Goal: Navigation & Orientation: Locate item on page

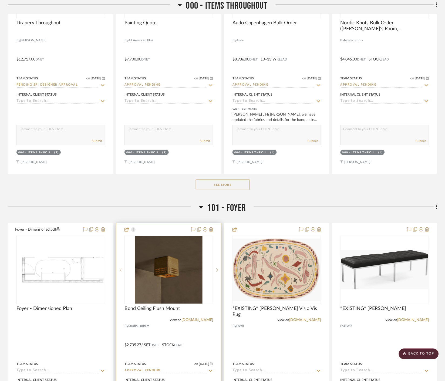
scroll to position [360, 0]
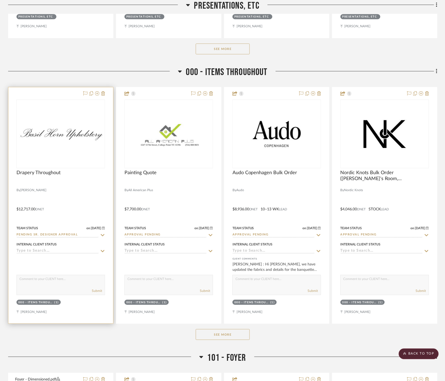
click at [0, 0] on div at bounding box center [0, 0] width 0 height 0
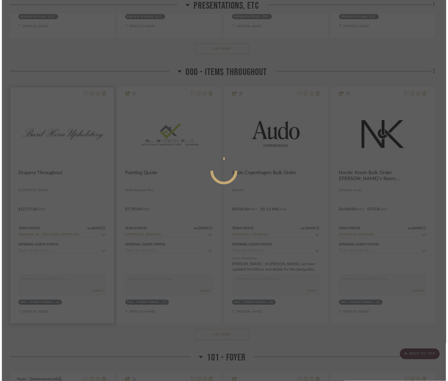
scroll to position [0, 0]
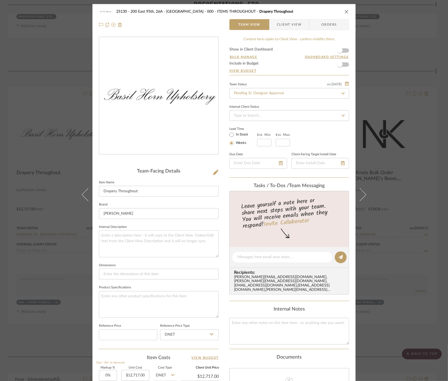
click at [392, 132] on div "25130 - 200 East 95th, 26A - Kosheleva 000 - ITEMS THROUGHOUT Drapery Throughou…" at bounding box center [224, 190] width 448 height 381
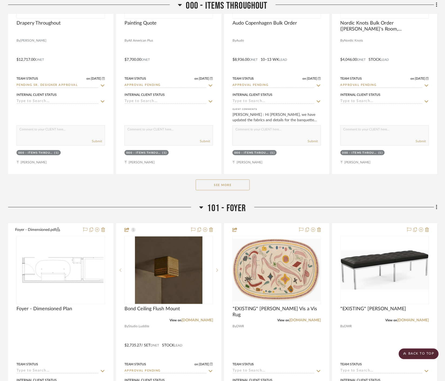
scroll to position [509, 0]
click at [241, 185] on button "See More" at bounding box center [223, 184] width 54 height 11
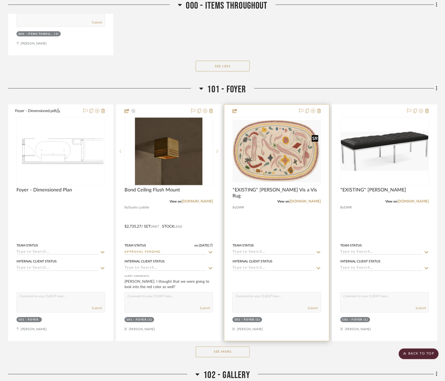
scroll to position [1169, 0]
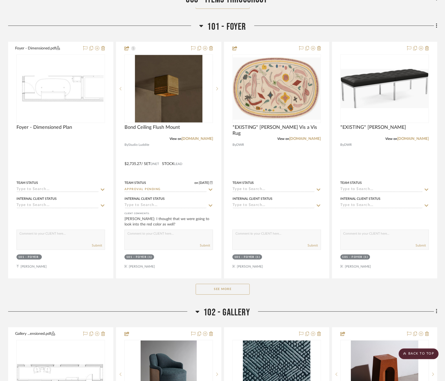
click at [231, 289] on button "See More" at bounding box center [223, 289] width 54 height 11
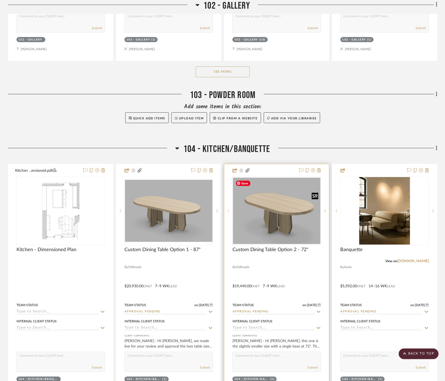
scroll to position [2008, 0]
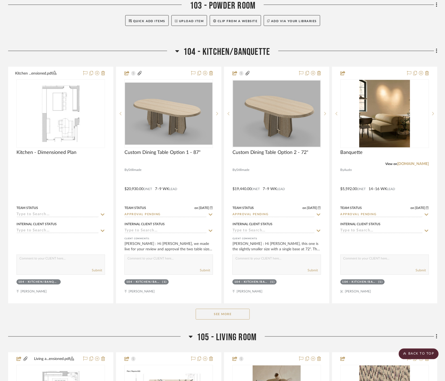
click at [237, 314] on button "See More" at bounding box center [223, 314] width 54 height 11
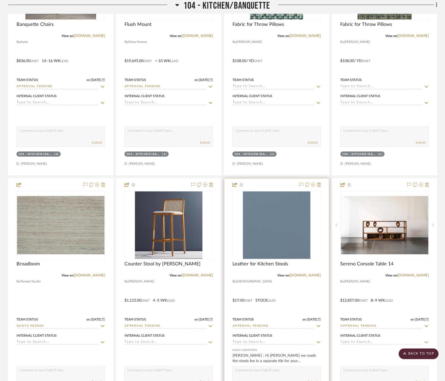
scroll to position [2458, 0]
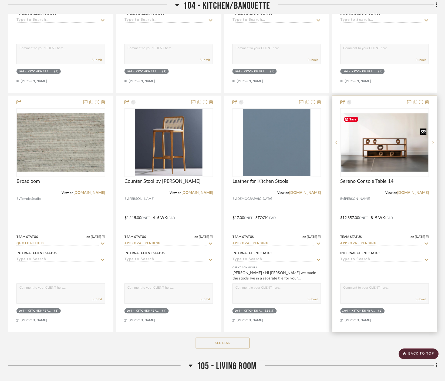
click at [0, 0] on img at bounding box center [0, 0] width 0 height 0
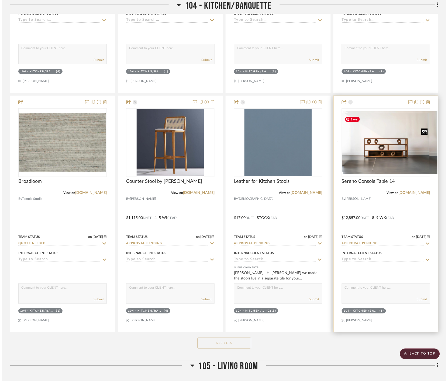
scroll to position [0, 0]
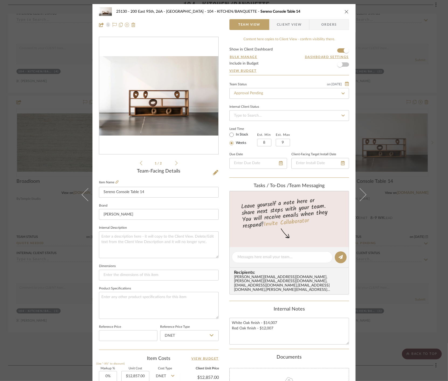
click at [435, 243] on div "25130 - 200 East 95th, 26A - Kosheleva 104 - KITCHEN/BANQUETTE Sereno Console T…" at bounding box center [224, 190] width 448 height 381
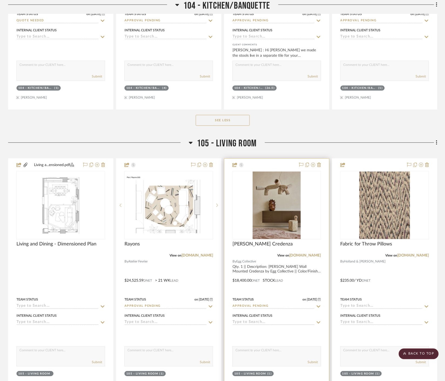
scroll to position [2698, 0]
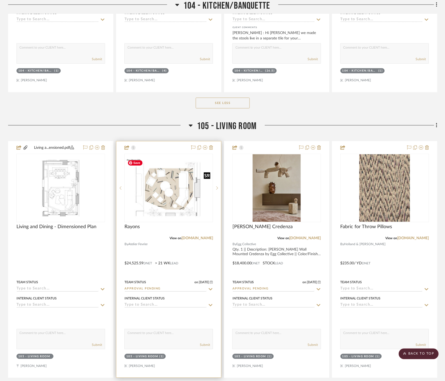
click at [190, 202] on img "0" at bounding box center [168, 188] width 87 height 62
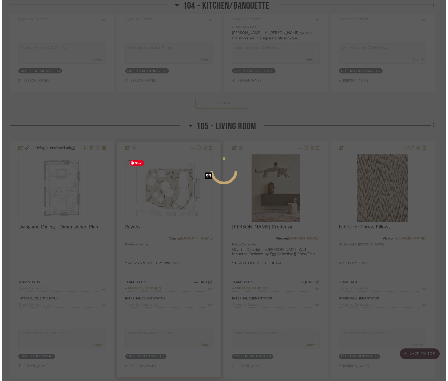
scroll to position [0, 0]
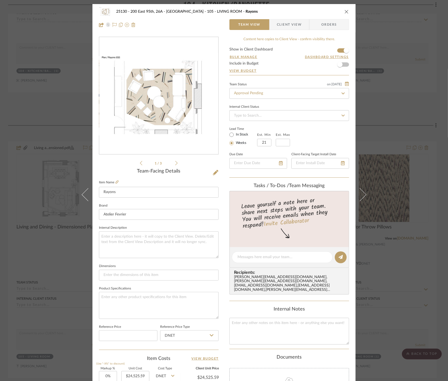
click at [293, 23] on span "Client View" at bounding box center [289, 24] width 25 height 11
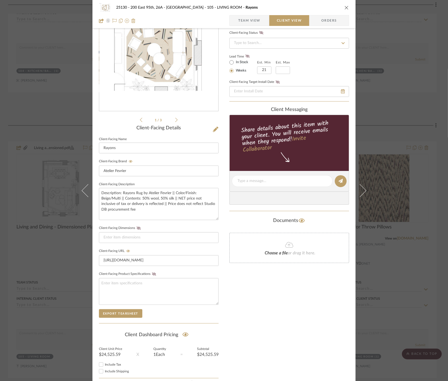
scroll to position [73, 0]
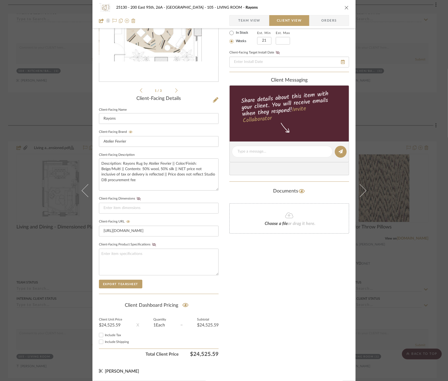
click at [423, 234] on div "25130 - 200 East 95th, 26A - Kosheleva 105 - LIVING ROOM Rayons Team View Clien…" at bounding box center [224, 190] width 448 height 381
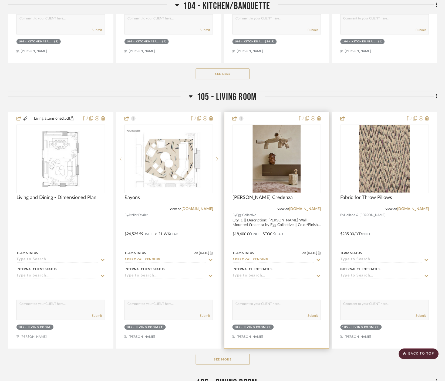
scroll to position [2878, 0]
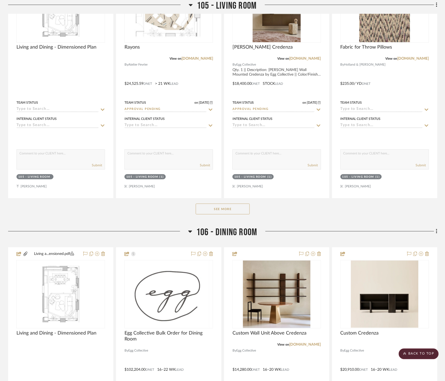
click at [226, 208] on button "See More" at bounding box center [223, 208] width 54 height 11
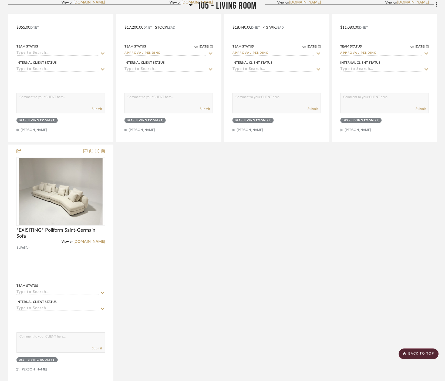
scroll to position [3268, 0]
